Goal: Task Accomplishment & Management: Use online tool/utility

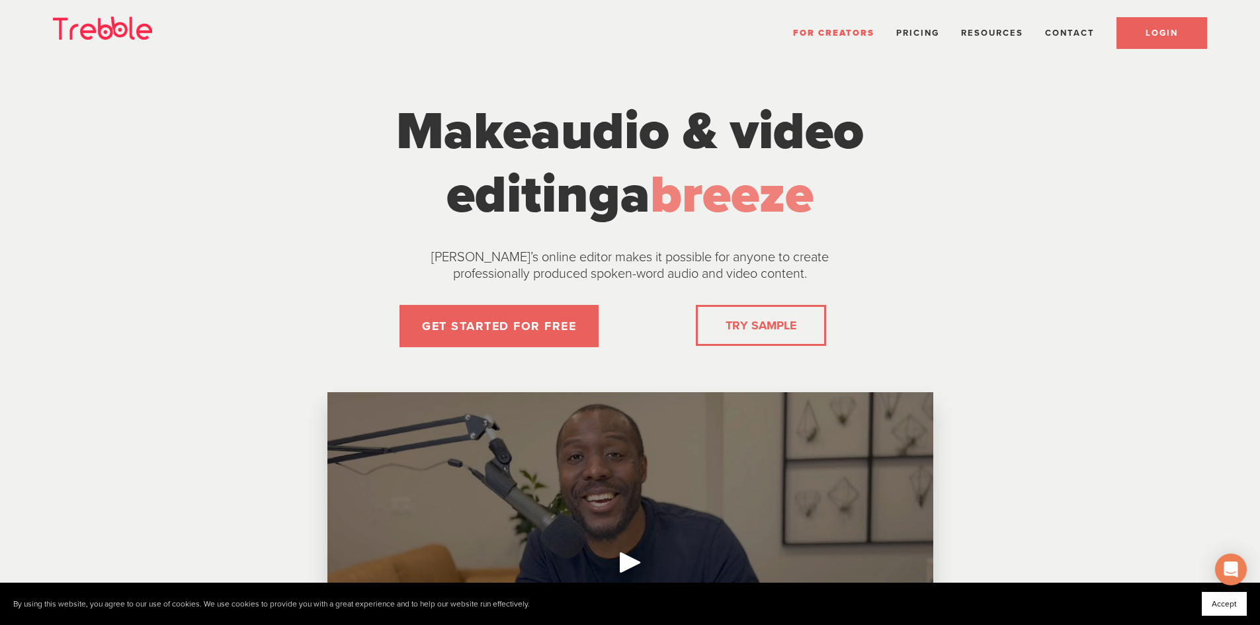
click at [1148, 25] on link "LOGIN" at bounding box center [1161, 33] width 91 height 32
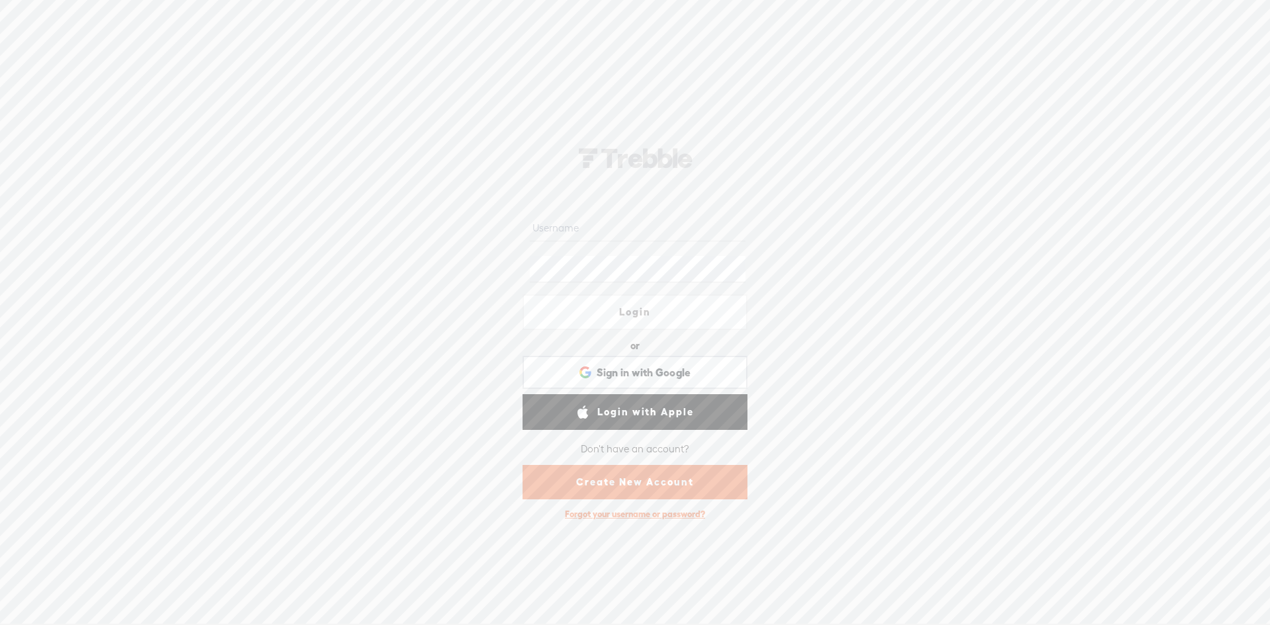
click at [585, 222] on input "text" at bounding box center [637, 229] width 215 height 26
type input "[EMAIL_ADDRESS][DOMAIN_NAME]"
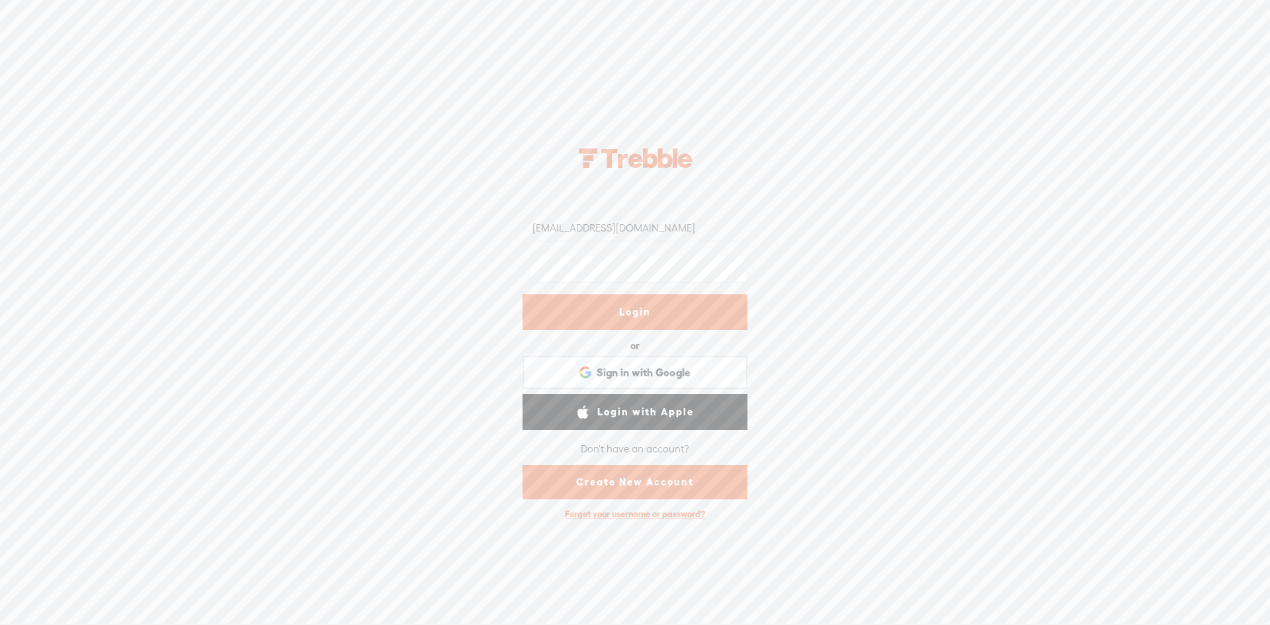
click at [569, 308] on link "Login" at bounding box center [635, 312] width 225 height 36
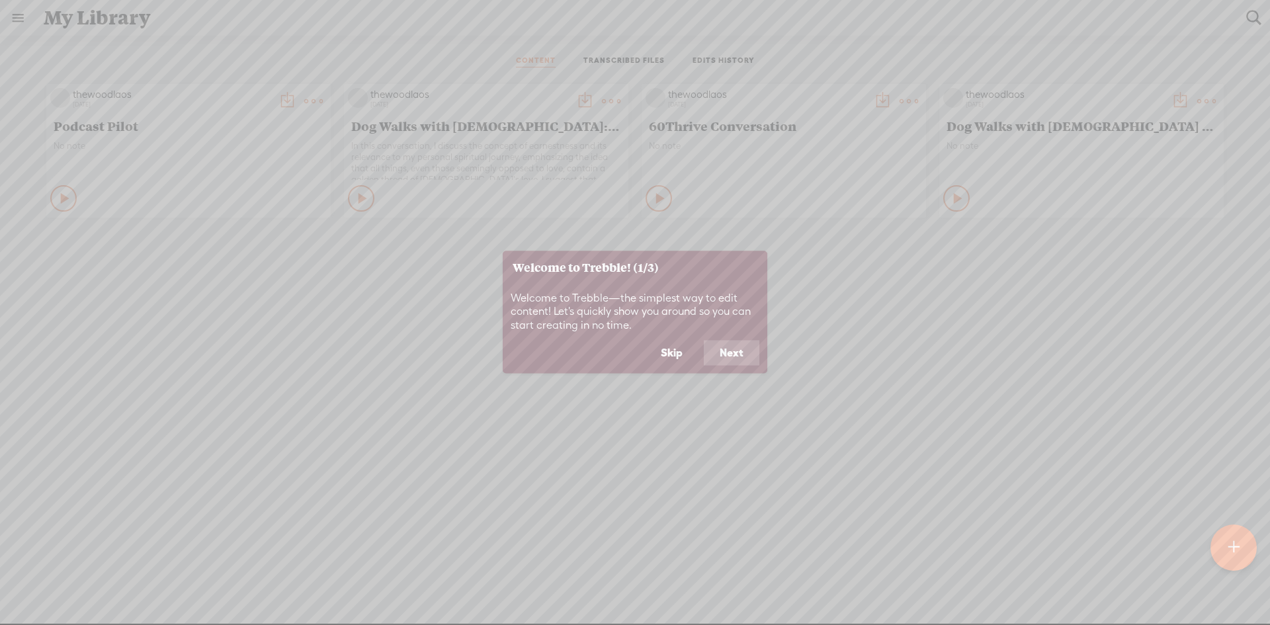
click at [725, 354] on button "Next" at bounding box center [732, 353] width 56 height 25
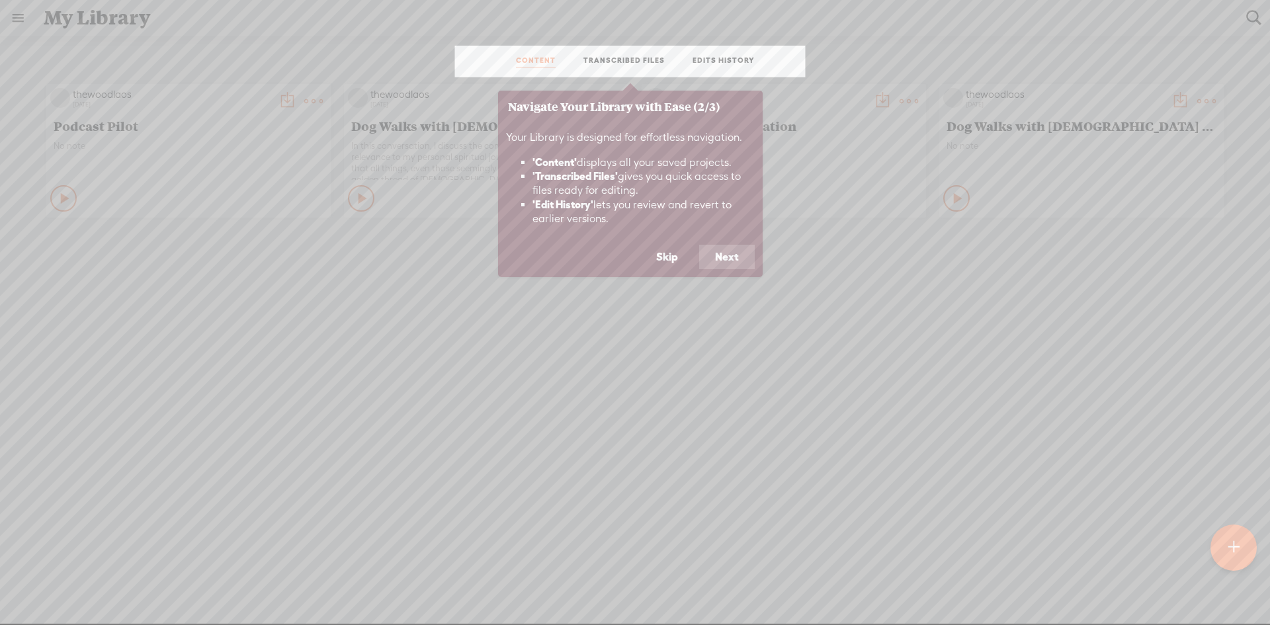
click at [719, 260] on button "Next" at bounding box center [727, 257] width 56 height 25
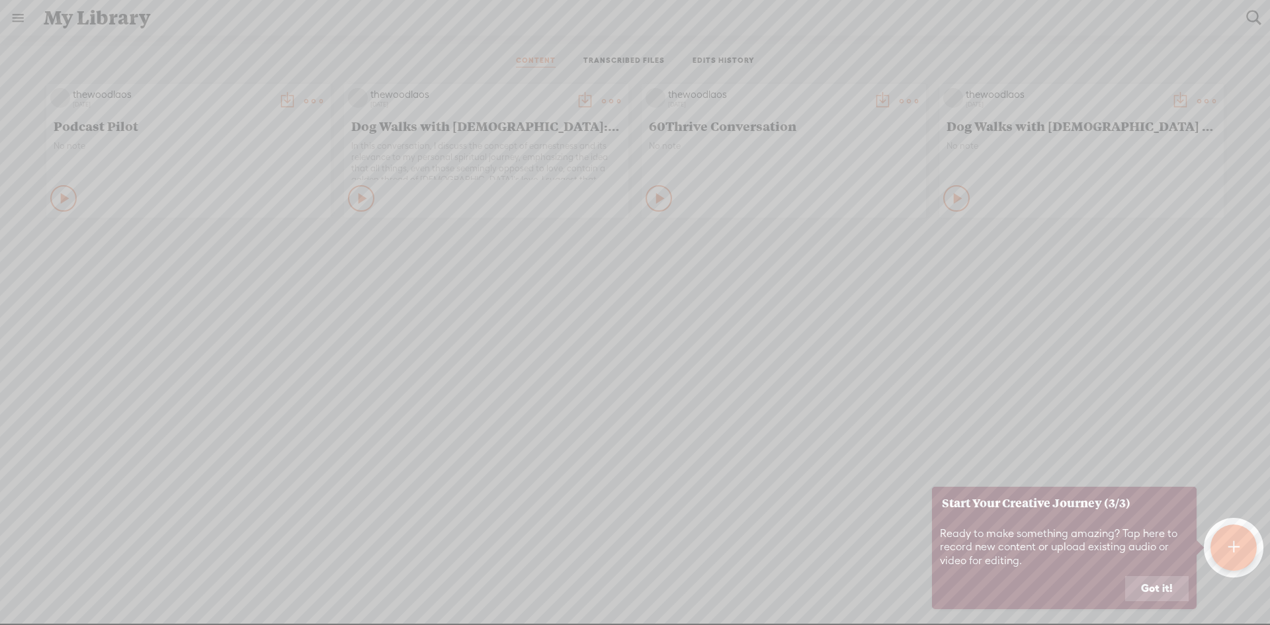
click at [1151, 589] on button "Got it!" at bounding box center [1156, 588] width 63 height 25
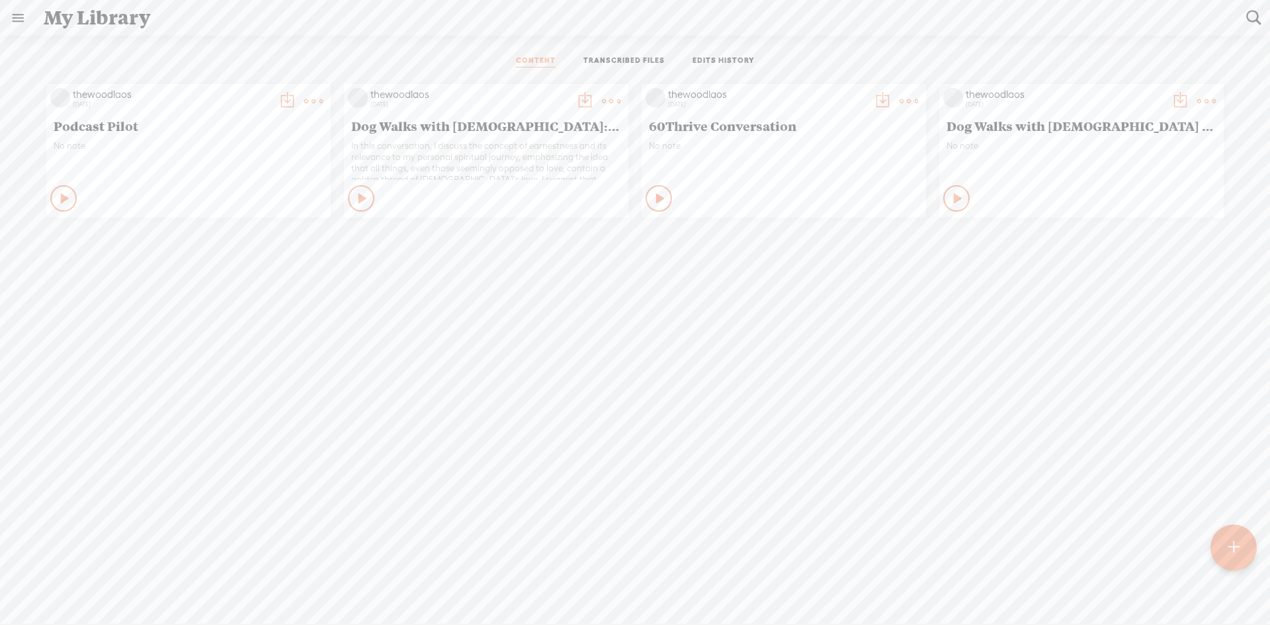
click at [1237, 541] on t at bounding box center [1233, 547] width 11 height 29
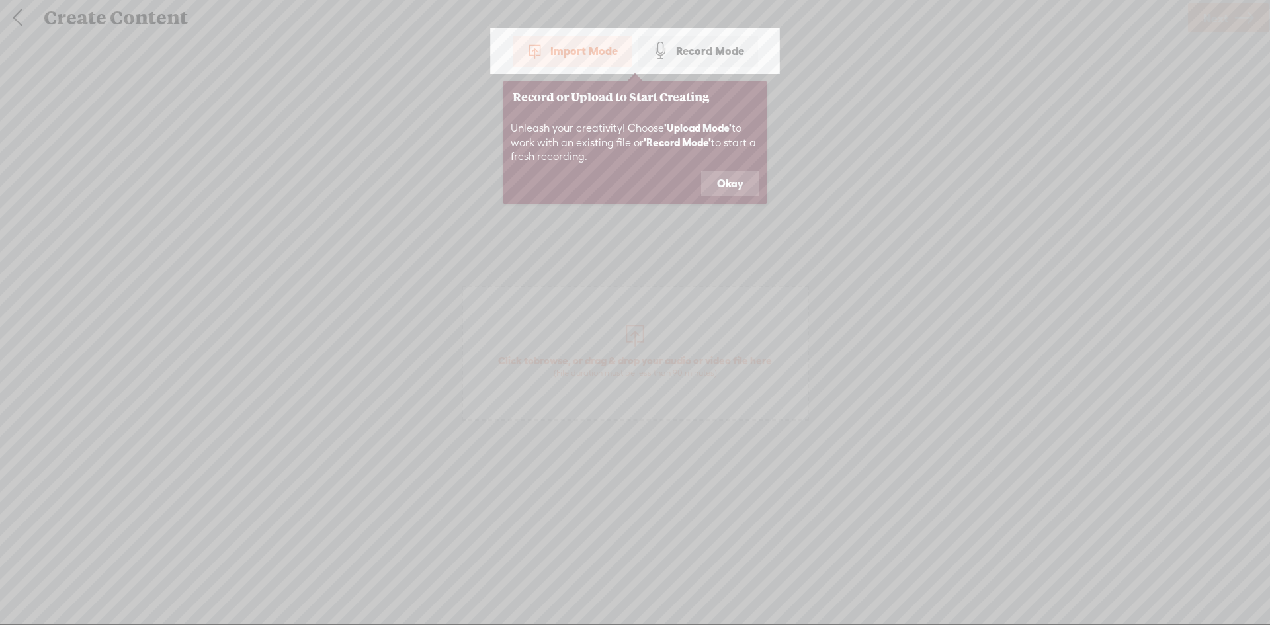
click at [608, 48] on div "Import Mode" at bounding box center [572, 50] width 119 height 33
click at [719, 187] on button "Okay" at bounding box center [730, 183] width 58 height 25
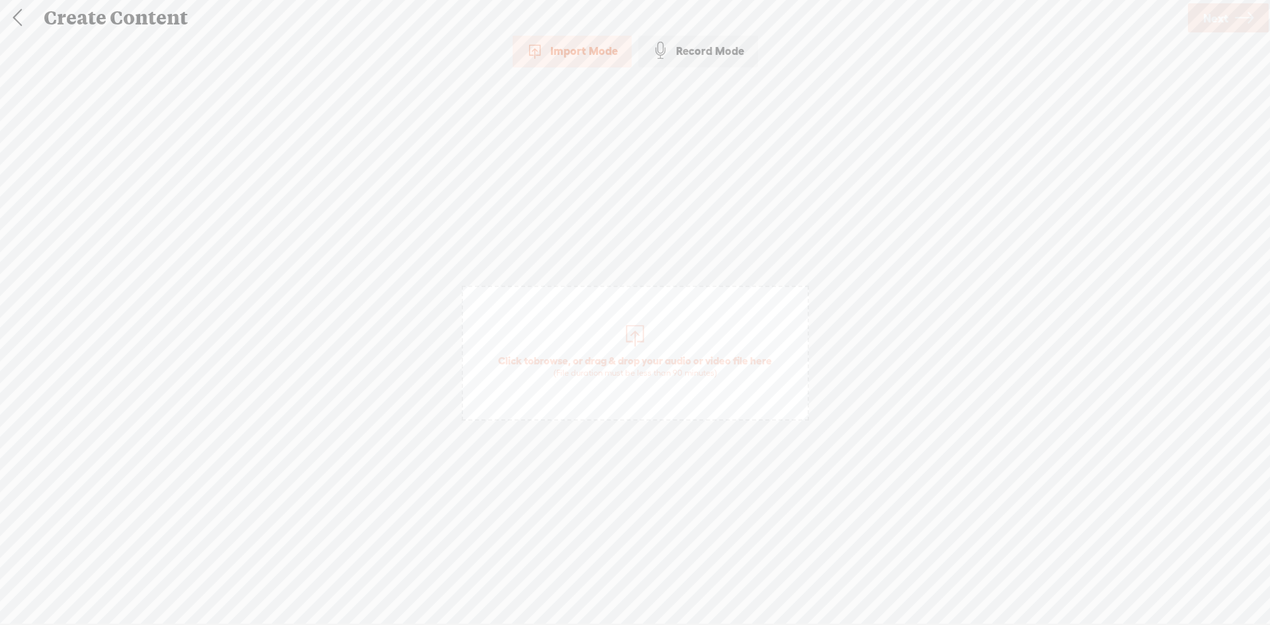
click at [636, 343] on div at bounding box center [635, 334] width 26 height 26
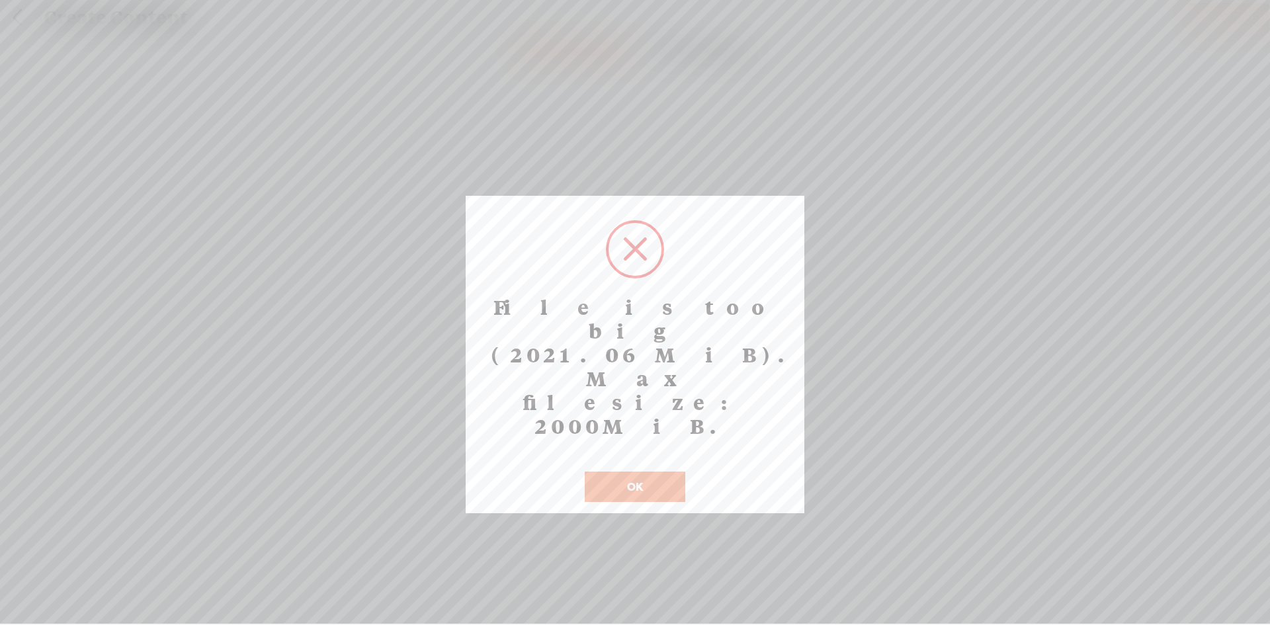
click at [626, 472] on button "OK" at bounding box center [635, 487] width 101 height 30
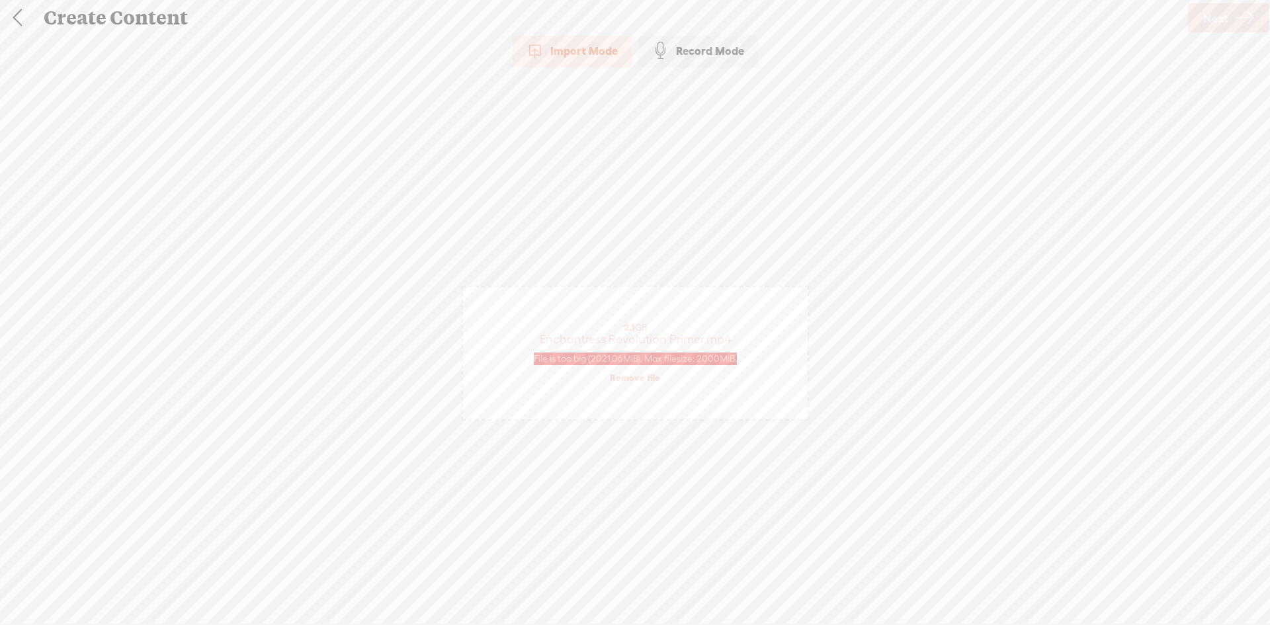
click at [640, 376] on link "Remove file" at bounding box center [635, 378] width 50 height 12
